Goal: Task Accomplishment & Management: Use online tool/utility

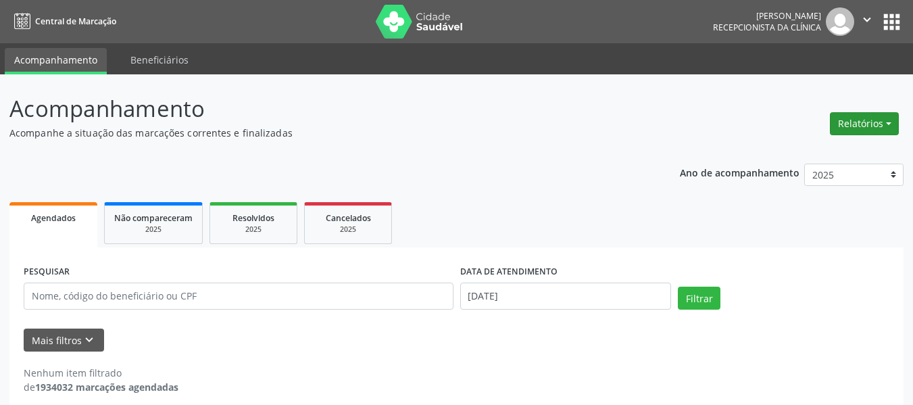
click at [893, 123] on button "Relatórios" at bounding box center [864, 123] width 69 height 23
click at [805, 155] on link "Agendamentos" at bounding box center [826, 152] width 145 height 19
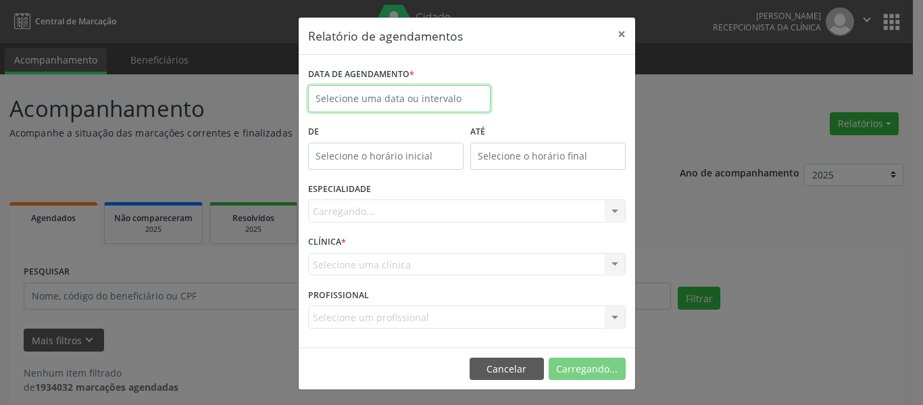
click at [412, 101] on input "text" at bounding box center [399, 98] width 182 height 27
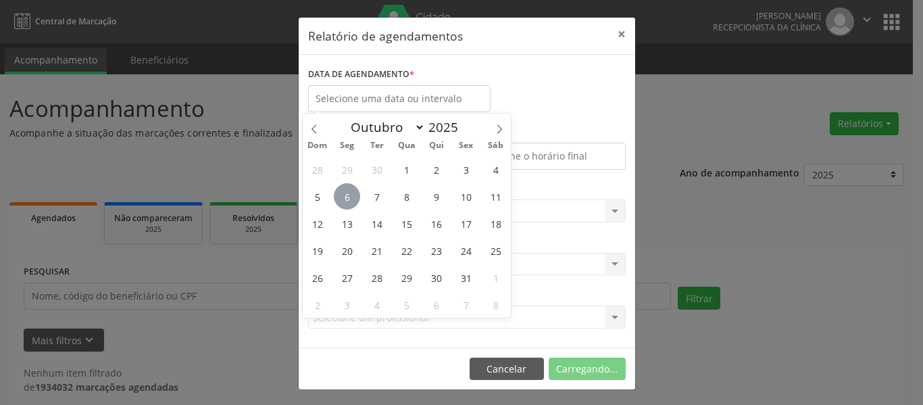
click at [347, 198] on span "6" at bounding box center [347, 196] width 26 height 26
type input "[DATE]"
click at [350, 203] on span "6" at bounding box center [347, 196] width 26 height 26
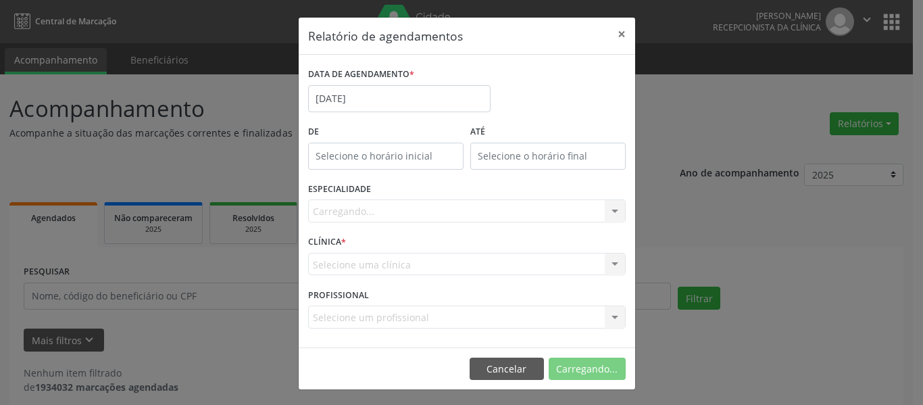
click at [350, 203] on div "Carregando... Nenhum resultado encontrado para: " " Não há nenhuma opção para s…" at bounding box center [467, 210] width 318 height 23
click at [364, 161] on input "12:00" at bounding box center [385, 156] width 155 height 27
click at [397, 191] on span at bounding box center [399, 192] width 9 height 14
type input "11:00"
type input "11"
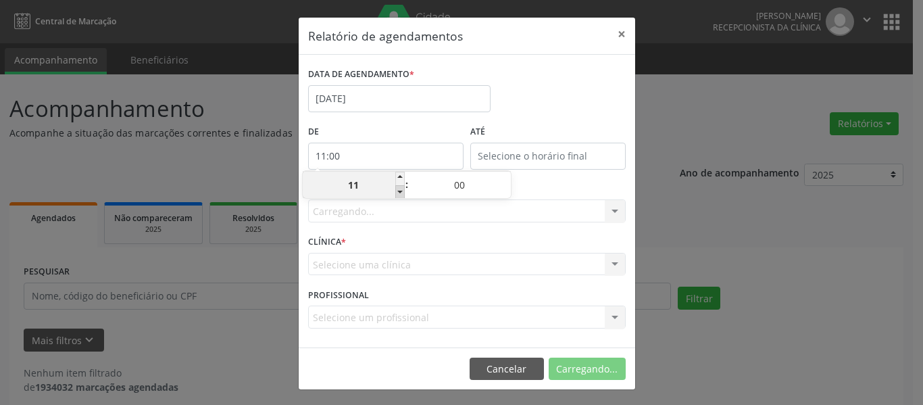
click at [397, 191] on span at bounding box center [399, 192] width 9 height 14
type input "10:00"
type input "10"
click at [397, 191] on span at bounding box center [399, 192] width 9 height 14
type input "09:00"
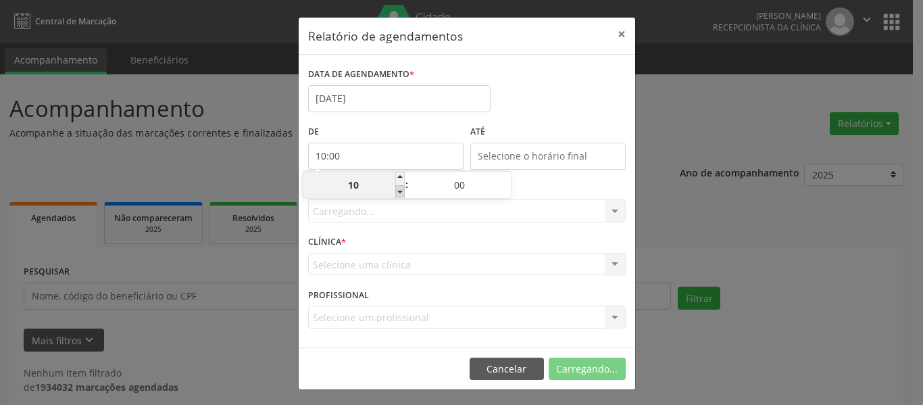
type input "09"
click at [397, 191] on span at bounding box center [399, 192] width 9 height 14
type input "08:00"
type input "08"
click at [397, 191] on span at bounding box center [399, 192] width 9 height 14
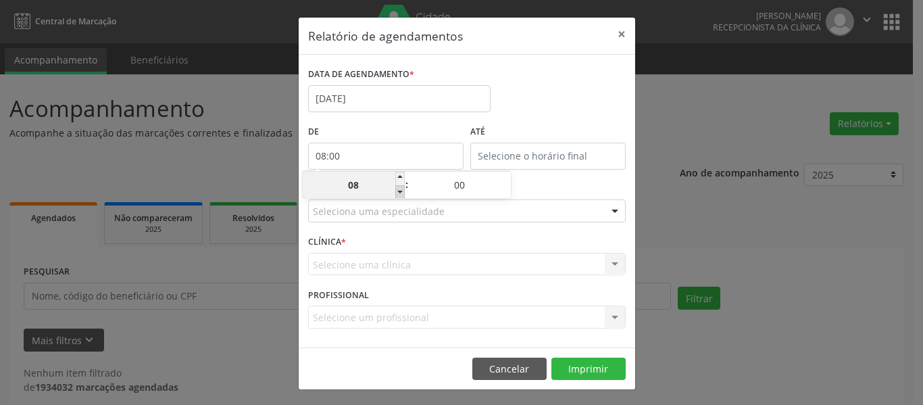
type input "07:00"
type input "07"
click at [397, 191] on span at bounding box center [399, 192] width 9 height 14
type input "06:00"
type input "06"
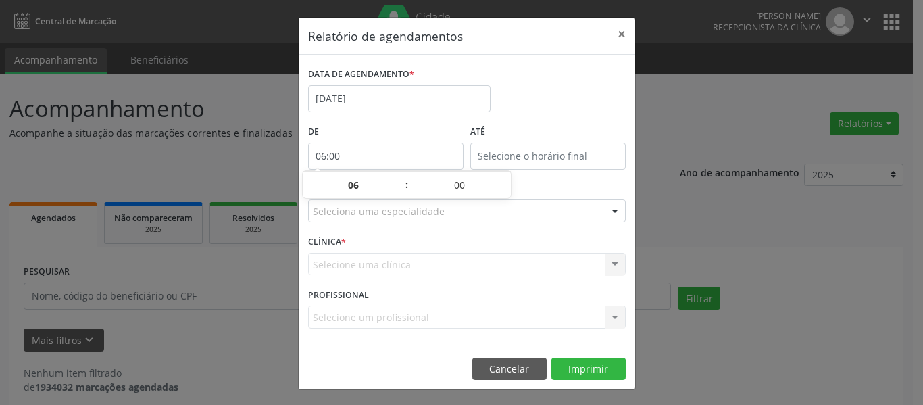
click at [564, 105] on div "DATA DE AGENDAMENTO * [DATE]" at bounding box center [467, 92] width 324 height 57
click at [603, 154] on input "12:00" at bounding box center [547, 156] width 155 height 27
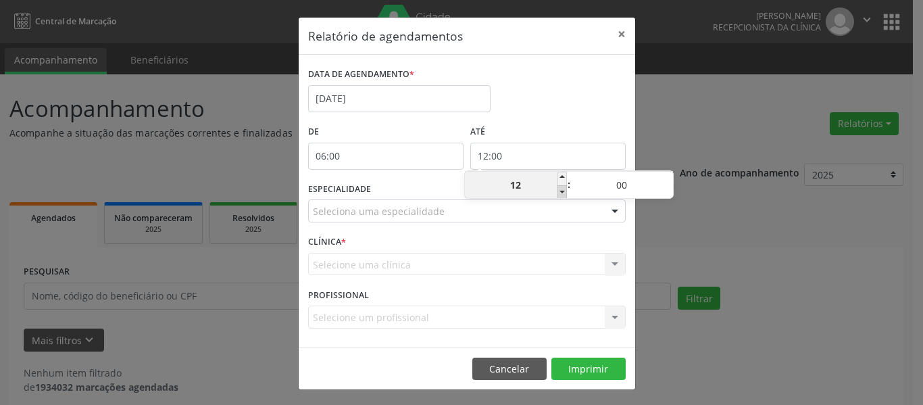
click at [562, 191] on span at bounding box center [561, 192] width 9 height 14
type input "11:00"
type input "11"
click at [562, 191] on span at bounding box center [561, 192] width 9 height 14
type input "10:00"
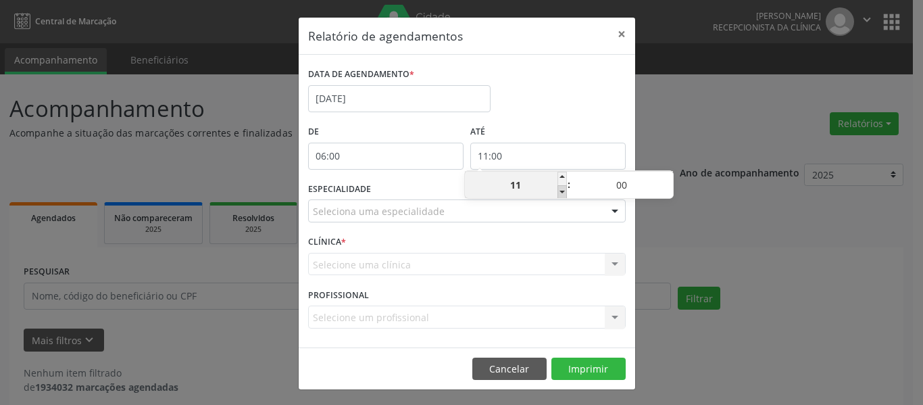
type input "10"
click at [562, 191] on span at bounding box center [561, 192] width 9 height 14
type input "09:00"
type input "09"
click at [562, 191] on span at bounding box center [561, 192] width 9 height 14
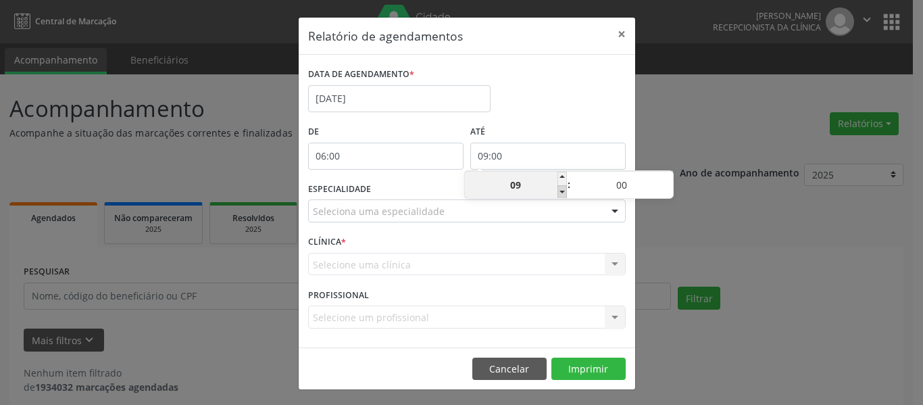
type input "08:00"
type input "08"
click at [562, 191] on span at bounding box center [561, 192] width 9 height 14
type input "07:00"
type input "07"
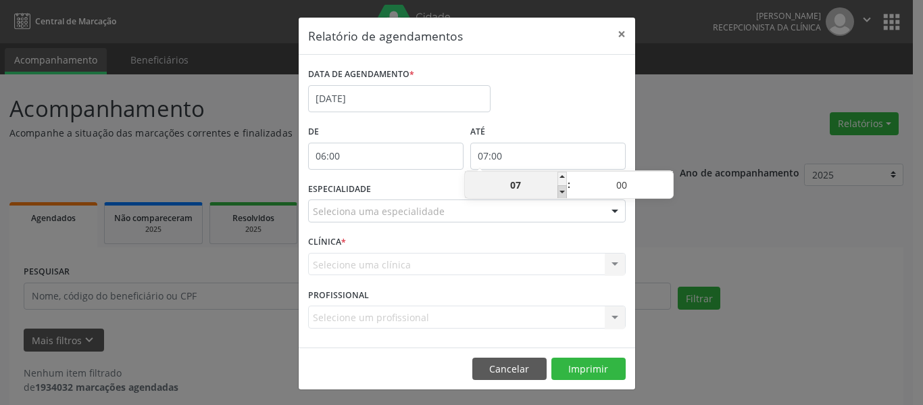
click at [562, 191] on span at bounding box center [561, 192] width 9 height 14
type input "06:00"
type input "06"
click at [561, 177] on span at bounding box center [561, 179] width 9 height 14
type input "07:00"
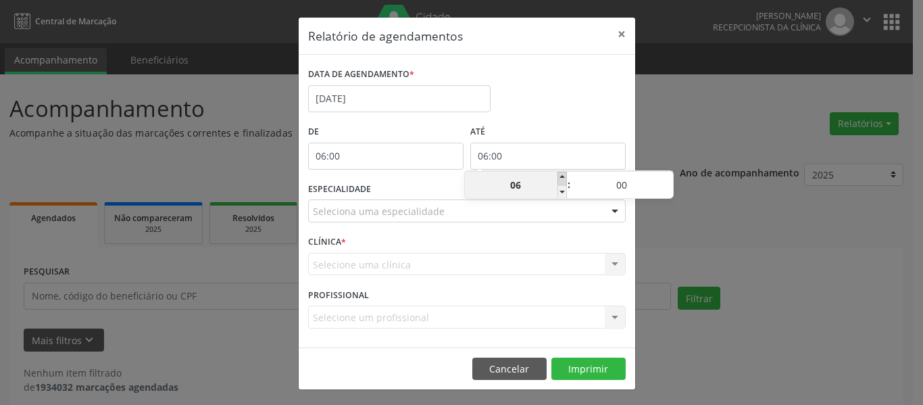
type input "07"
click at [561, 177] on span at bounding box center [561, 179] width 9 height 14
type input "08:00"
type input "08"
click at [561, 177] on span at bounding box center [561, 179] width 9 height 14
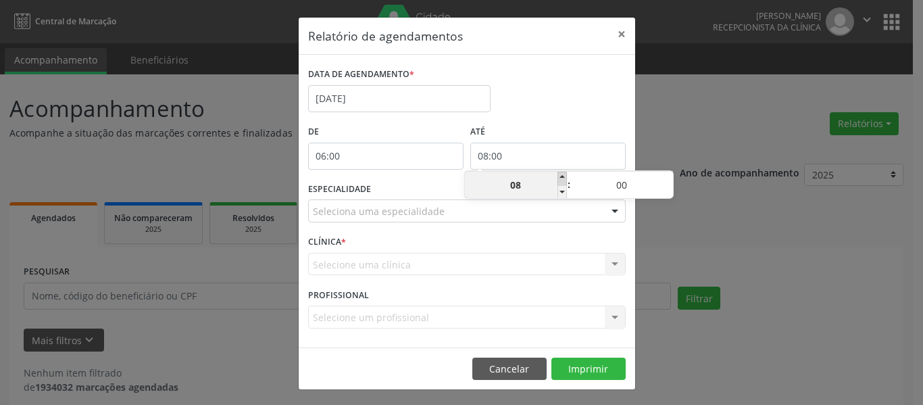
type input "09:00"
type input "09"
click at [561, 177] on span at bounding box center [561, 179] width 9 height 14
type input "10:00"
type input "10"
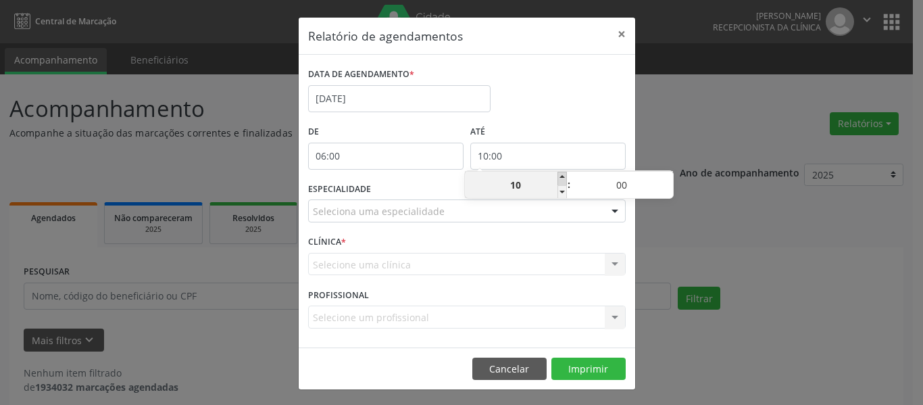
click at [561, 177] on span at bounding box center [561, 179] width 9 height 14
type input "11:00"
type input "11"
click at [561, 176] on span at bounding box center [561, 179] width 9 height 14
type input "12:00"
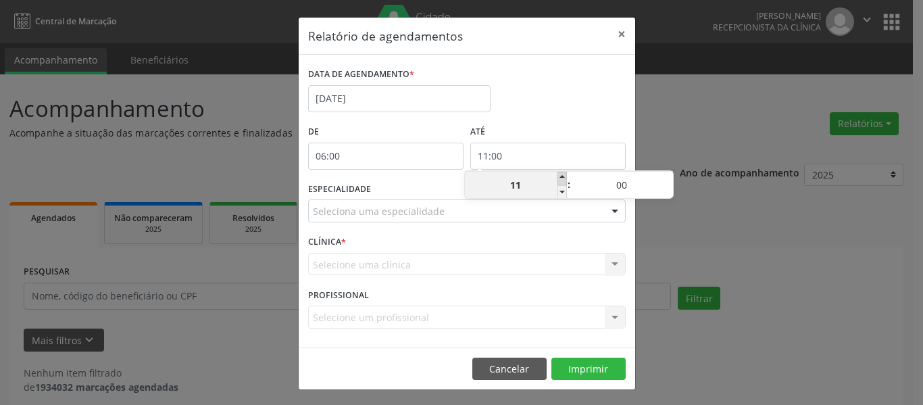
type input "12"
click at [561, 176] on span at bounding box center [561, 179] width 9 height 14
type input "13:00"
type input "13"
click at [561, 176] on span at bounding box center [561, 179] width 9 height 14
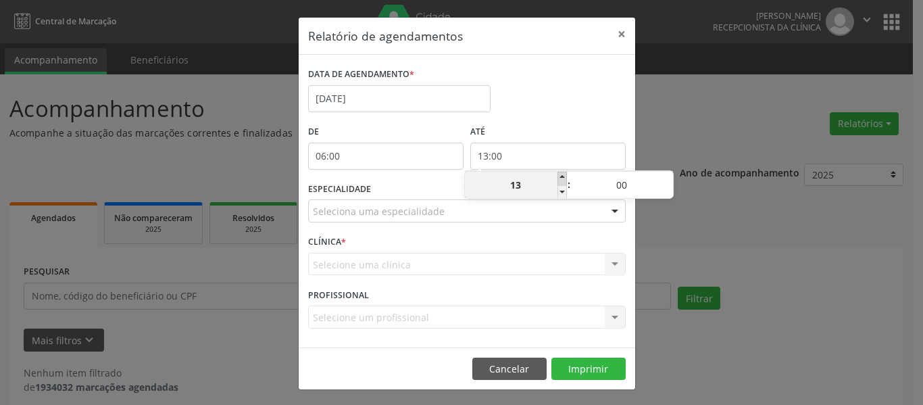
type input "14:00"
type input "14"
click at [561, 176] on span at bounding box center [561, 179] width 9 height 14
type input "15:00"
type input "15"
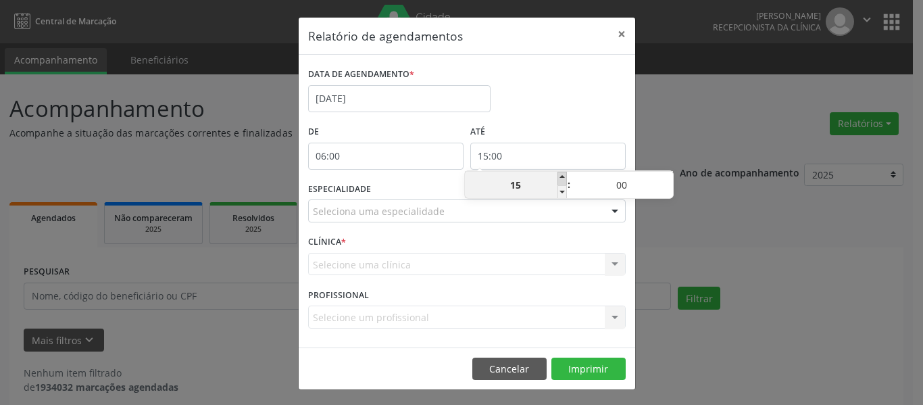
click at [561, 176] on span at bounding box center [561, 179] width 9 height 14
type input "16:00"
type input "16"
click at [561, 176] on span at bounding box center [561, 179] width 9 height 14
type input "17:00"
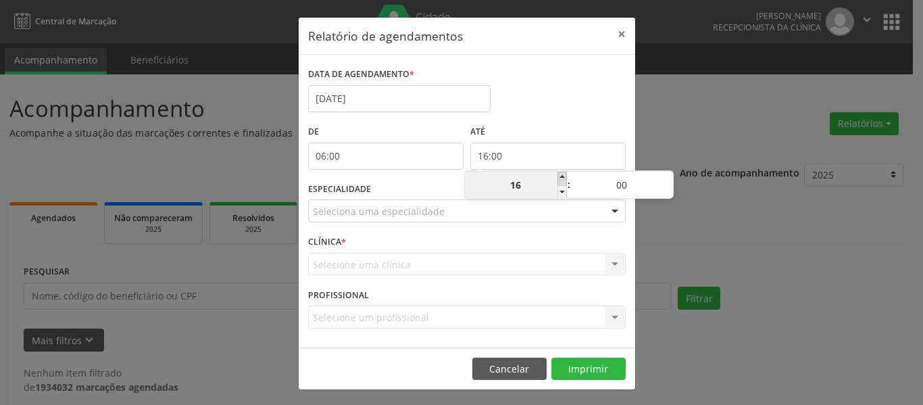
type input "17"
click at [561, 176] on span at bounding box center [561, 179] width 9 height 14
type input "18:00"
type input "18"
click at [561, 176] on span at bounding box center [561, 179] width 9 height 14
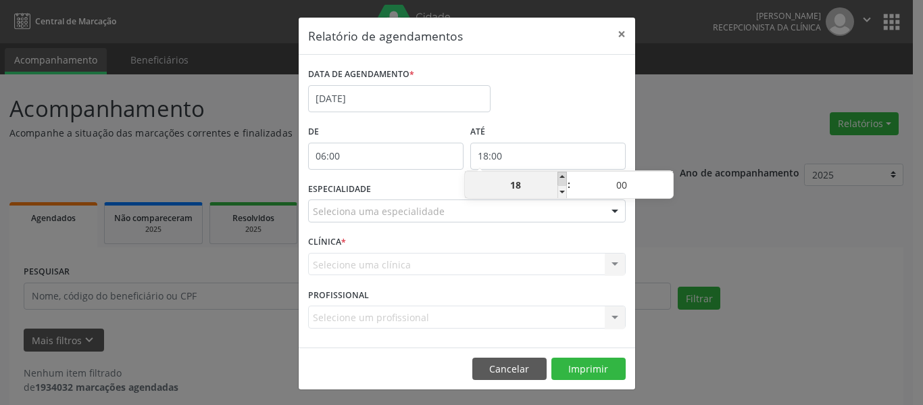
type input "19:00"
type input "19"
click at [561, 176] on span at bounding box center [561, 179] width 9 height 14
type input "20:00"
type input "20"
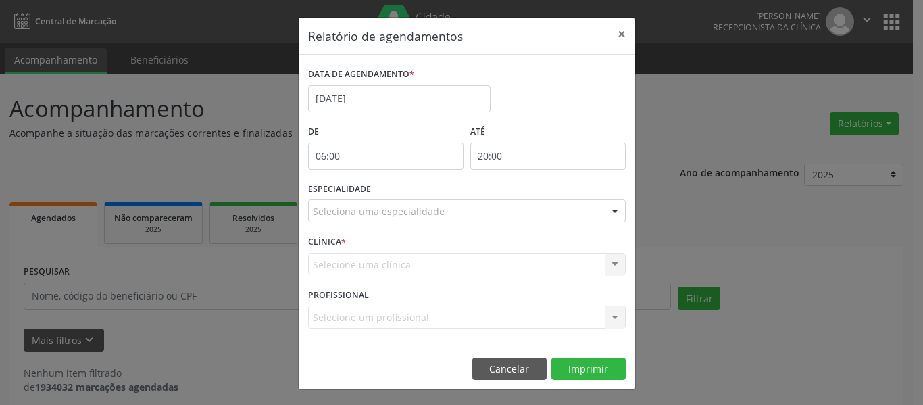
click at [567, 119] on div "DATA DE AGENDAMENTO * [DATE]" at bounding box center [467, 92] width 324 height 57
click at [508, 222] on div "ESPECIALIDADE Seleciona uma especialidade Todas as especialidades Alergologia A…" at bounding box center [467, 205] width 324 height 53
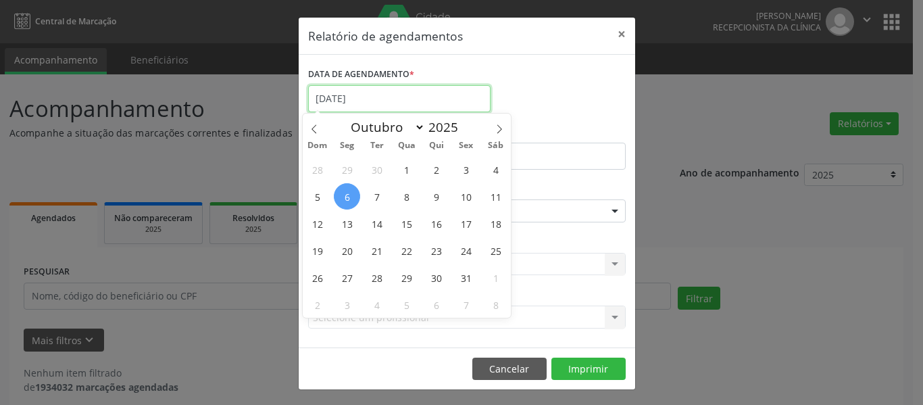
click at [375, 99] on input "[DATE]" at bounding box center [399, 98] width 182 height 27
click at [352, 194] on span "6" at bounding box center [347, 196] width 26 height 26
type input "[DATE]"
click at [380, 193] on span "7" at bounding box center [377, 196] width 26 height 26
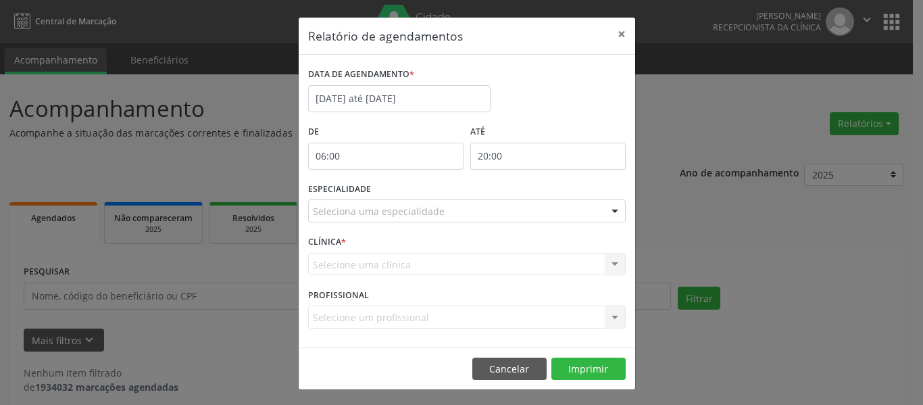
click at [521, 97] on div "DATA DE AGENDAMENTO * [DATE] até [DATE]" at bounding box center [467, 92] width 324 height 57
drag, startPoint x: 598, startPoint y: 367, endPoint x: 643, endPoint y: 261, distance: 115.1
click at [599, 367] on button "Imprimir" at bounding box center [588, 368] width 74 height 23
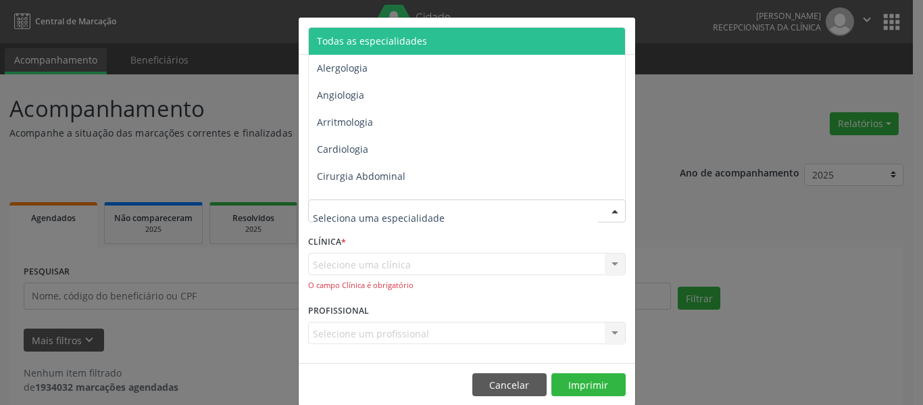
click at [543, 214] on div at bounding box center [467, 210] width 318 height 23
click at [421, 43] on span "Todas as especialidades" at bounding box center [468, 41] width 318 height 27
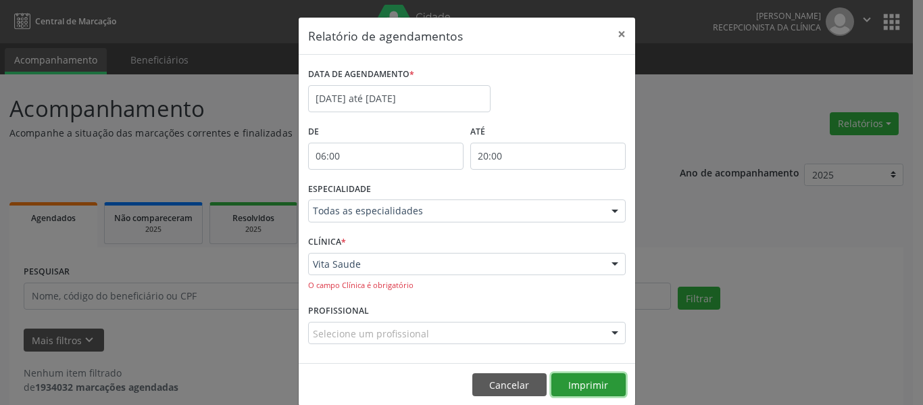
click at [595, 391] on button "Imprimir" at bounding box center [588, 384] width 74 height 23
